Goal: Find specific page/section

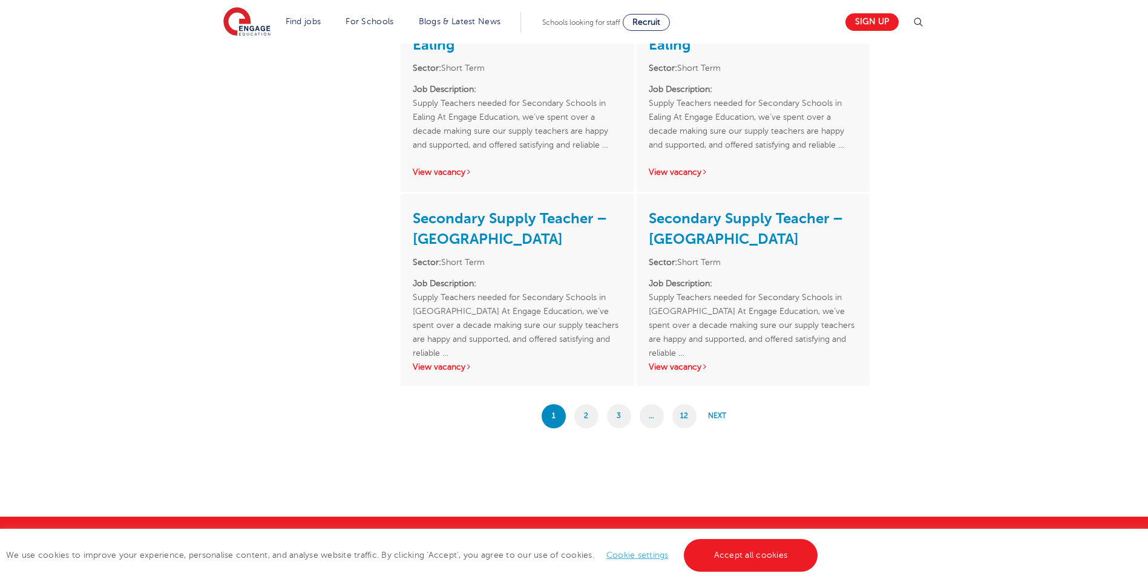
scroll to position [1929, 0]
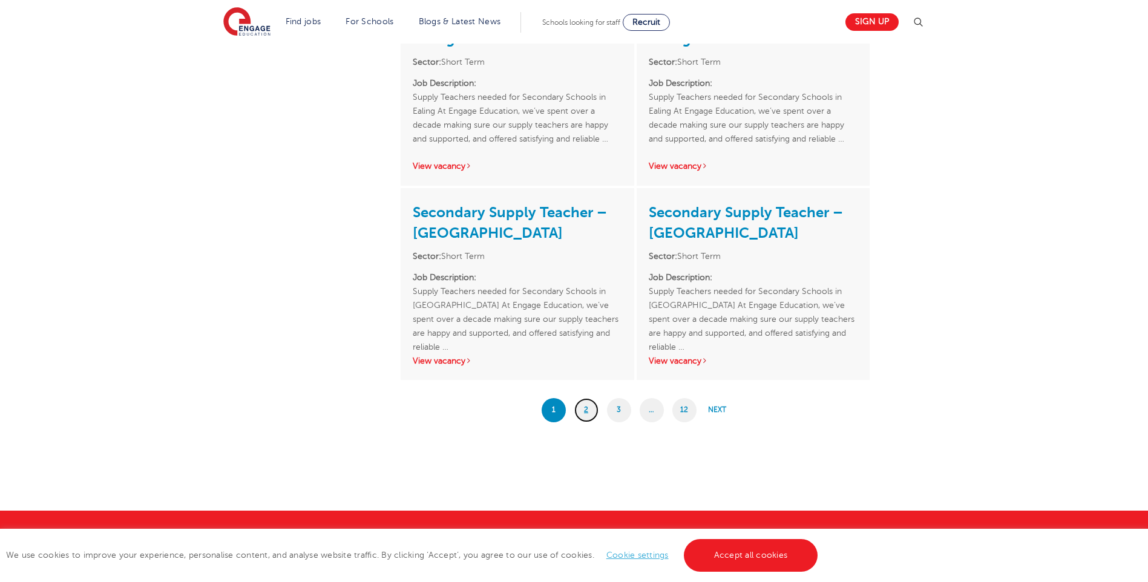
click at [585, 412] on link "2" at bounding box center [586, 410] width 24 height 24
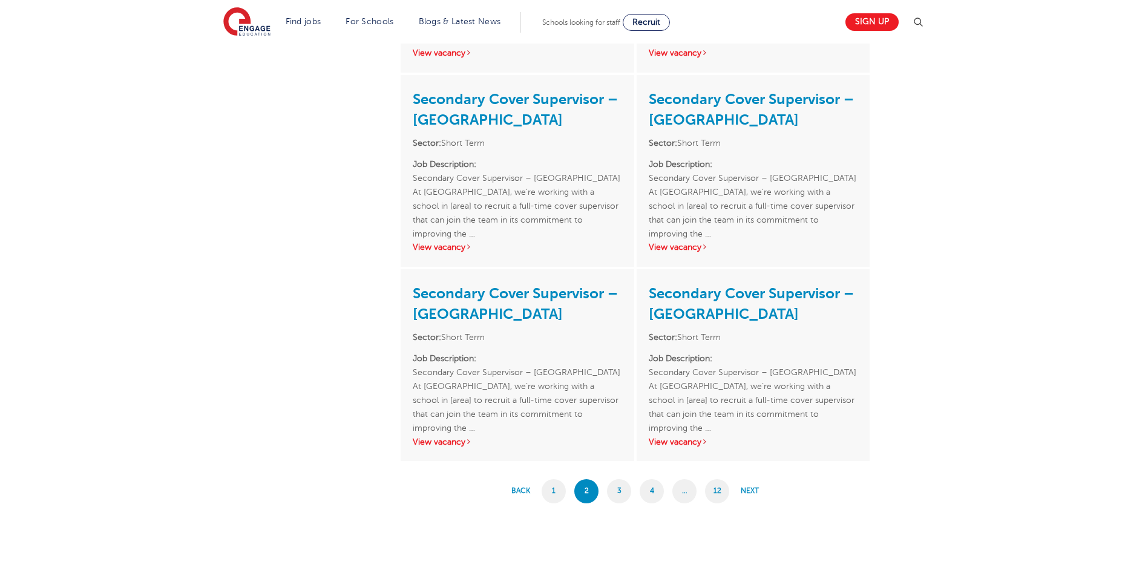
scroll to position [1836, 0]
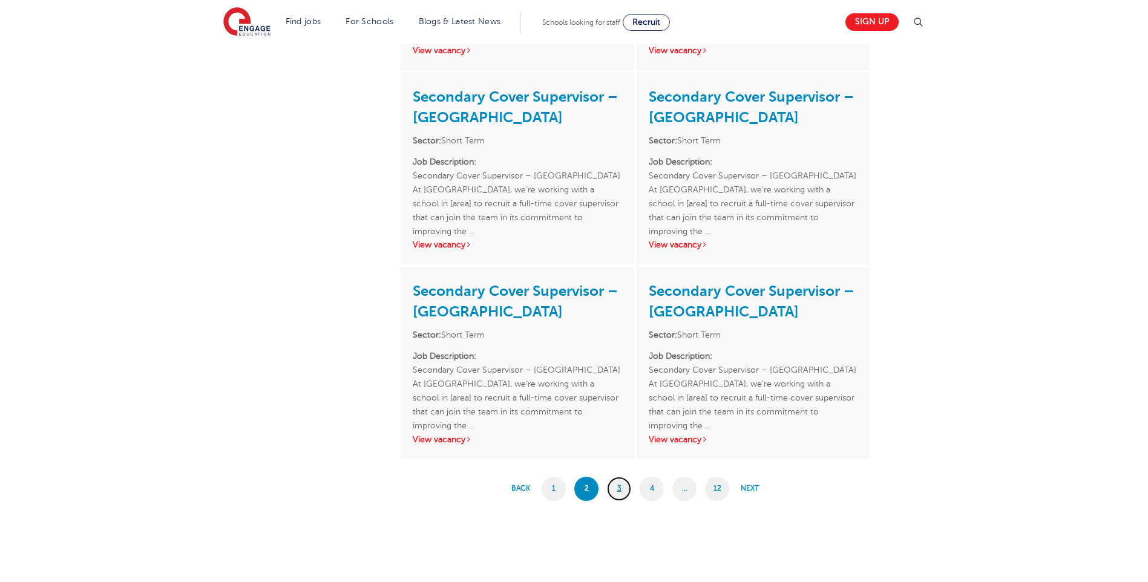
click at [617, 491] on link "3" at bounding box center [619, 489] width 24 height 24
